Goal: Find specific page/section: Find specific page/section

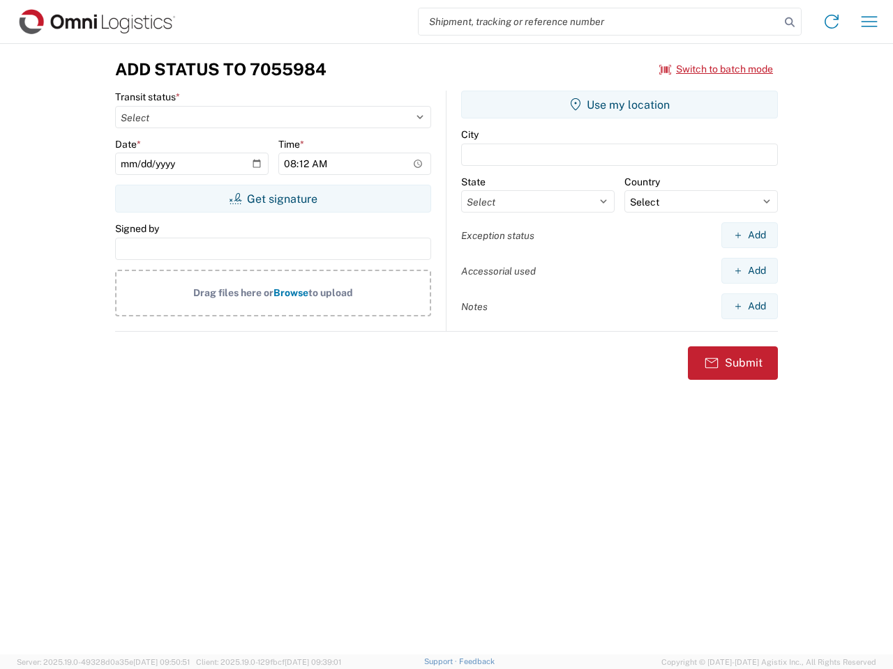
click at [599, 22] on input "search" at bounding box center [598, 21] width 361 height 26
click at [789, 22] on icon at bounding box center [790, 23] width 20 height 20
click at [831, 22] on icon at bounding box center [831, 21] width 22 height 22
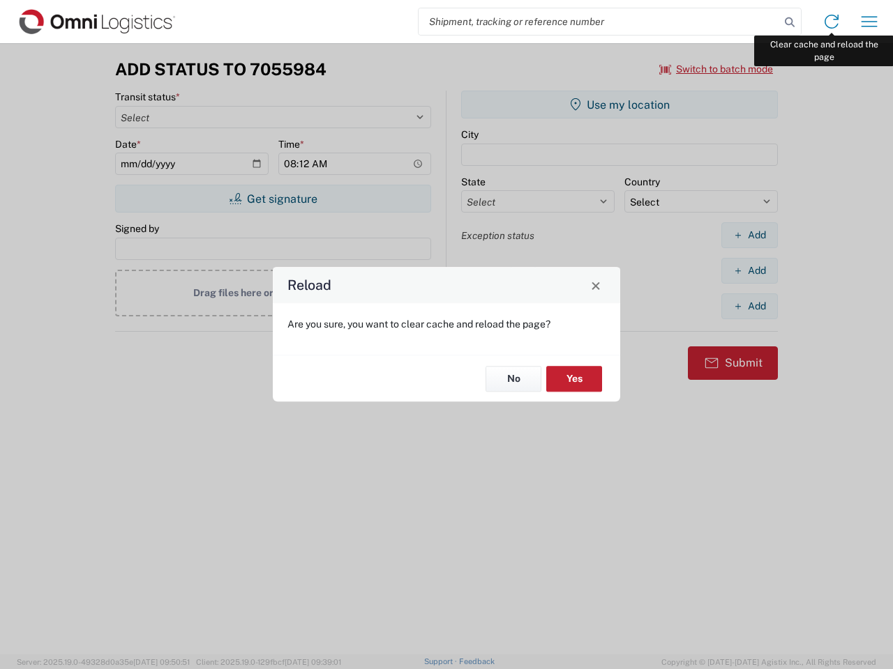
click at [869, 22] on div "Reload Are you sure, you want to clear cache and reload the page? No Yes" at bounding box center [446, 334] width 893 height 669
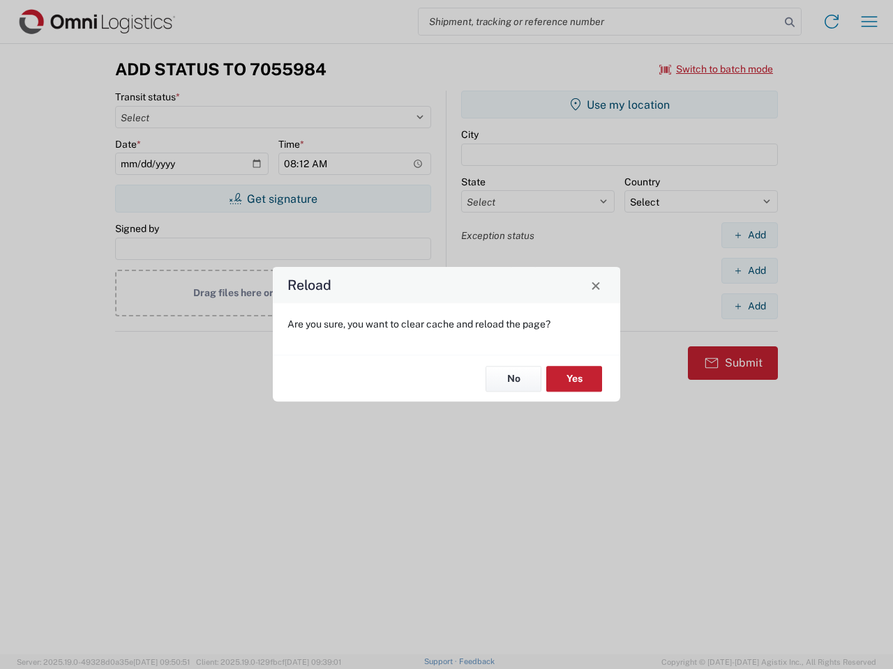
click at [716, 69] on div "Reload Are you sure, you want to clear cache and reload the page? No Yes" at bounding box center [446, 334] width 893 height 669
click at [273, 199] on div "Reload Are you sure, you want to clear cache and reload the page? No Yes" at bounding box center [446, 334] width 893 height 669
click at [619, 105] on div "Reload Are you sure, you want to clear cache and reload the page? No Yes" at bounding box center [446, 334] width 893 height 669
click at [749, 235] on div "Reload Are you sure, you want to clear cache and reload the page? No Yes" at bounding box center [446, 334] width 893 height 669
click at [749, 271] on div "Reload Are you sure, you want to clear cache and reload the page? No Yes" at bounding box center [446, 334] width 893 height 669
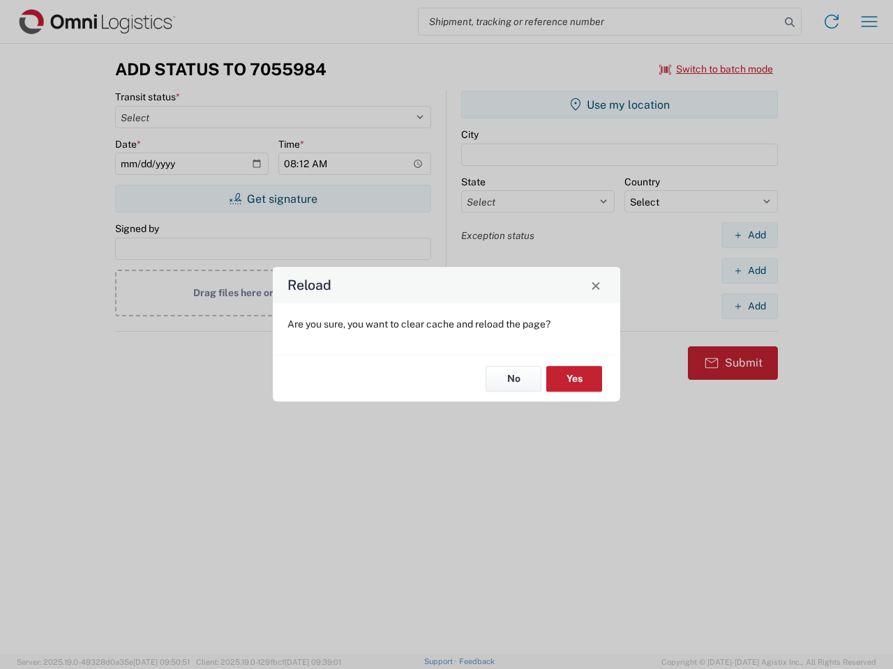
click at [749, 306] on div "Reload Are you sure, you want to clear cache and reload the page? No Yes" at bounding box center [446, 334] width 893 height 669
